Goal: Navigation & Orientation: Find specific page/section

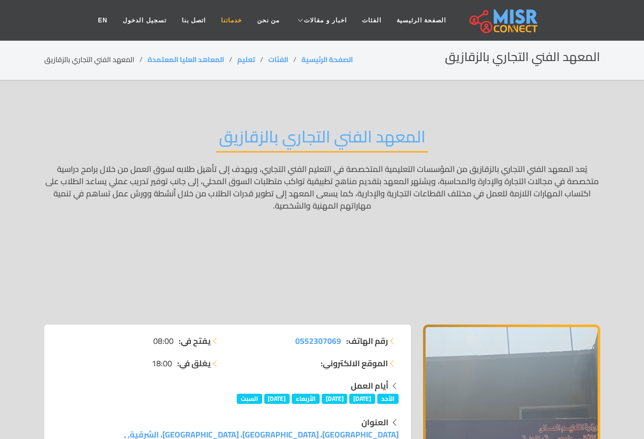
click at [249, 24] on link "خدماتنا" at bounding box center [231, 20] width 36 height 19
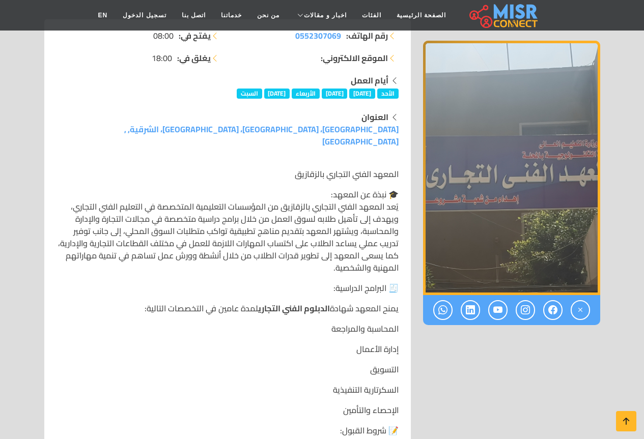
scroll to position [255, 0]
